Goal: Find specific page/section: Find specific page/section

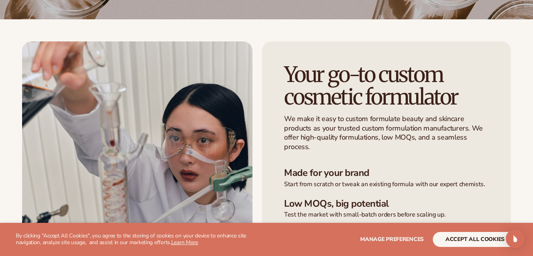
scroll to position [213, 0]
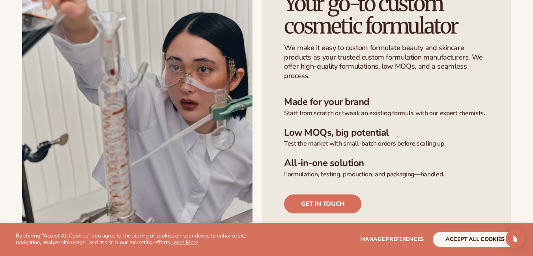
click at [360, 81] on p "We make it easy to custom formulate beauty and skincare products as your truste…" at bounding box center [386, 61] width 205 height 37
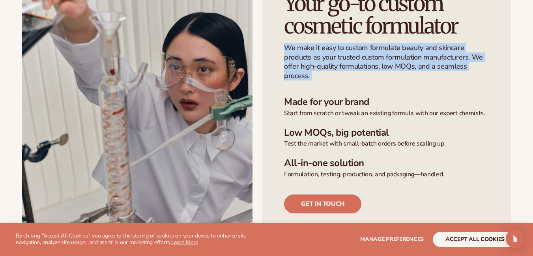
click at [360, 81] on p "We make it easy to custom formulate beauty and skincare products as your truste…" at bounding box center [386, 61] width 205 height 37
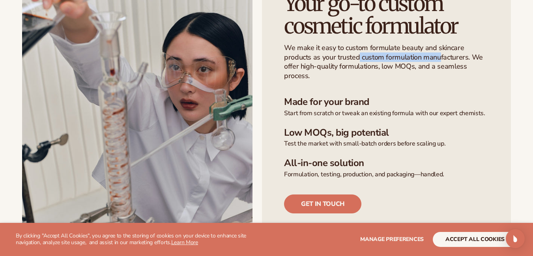
drag, startPoint x: 381, startPoint y: 92, endPoint x: 445, endPoint y: 94, distance: 64.0
click at [439, 81] on p "We make it easy to custom formulate beauty and skincare products as your truste…" at bounding box center [386, 61] width 205 height 37
click at [456, 81] on p "We make it easy to custom formulate beauty and skincare products as your truste…" at bounding box center [386, 61] width 205 height 37
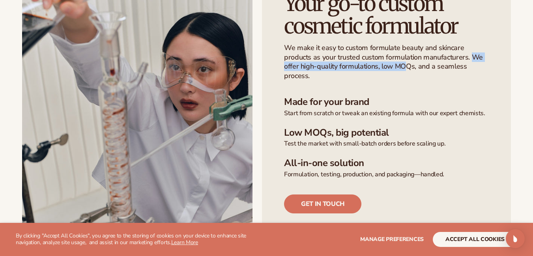
drag, startPoint x: 471, startPoint y: 93, endPoint x: 407, endPoint y: 98, distance: 63.7
click at [407, 81] on p "We make it easy to custom formulate beauty and skincare products as your truste…" at bounding box center [386, 61] width 205 height 37
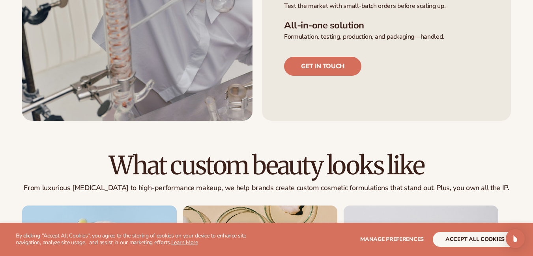
scroll to position [355, 0]
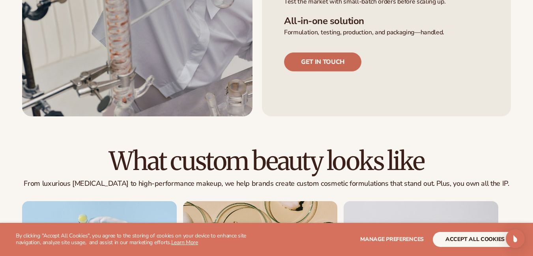
click at [359, 71] on link "Get in touch" at bounding box center [322, 62] width 77 height 19
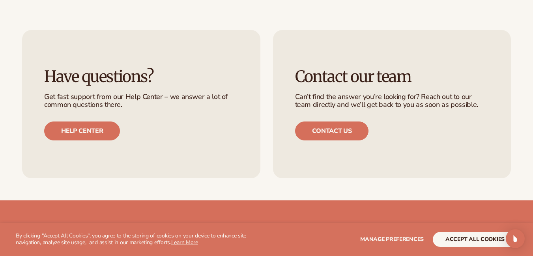
scroll to position [981, 0]
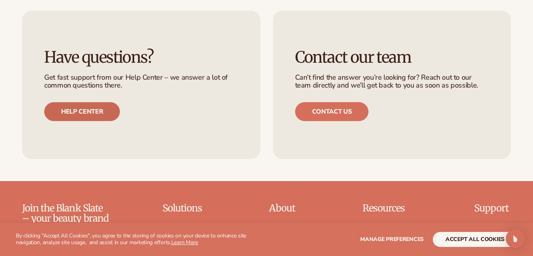
click at [93, 121] on link "Help center" at bounding box center [82, 111] width 76 height 19
